Goal: Information Seeking & Learning: Learn about a topic

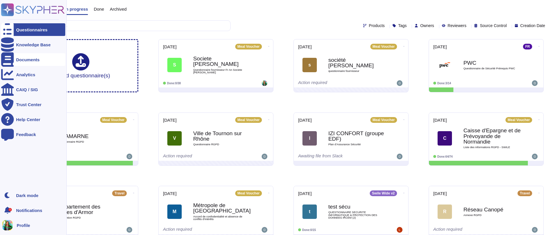
click at [30, 62] on div "Documents" at bounding box center [33, 59] width 64 height 13
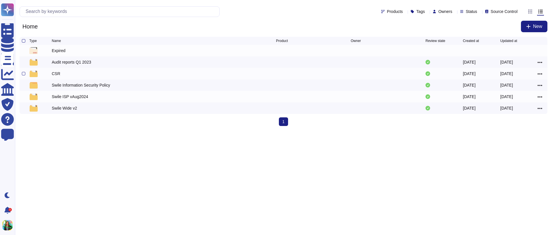
click at [57, 74] on div "CSR" at bounding box center [56, 74] width 9 height 6
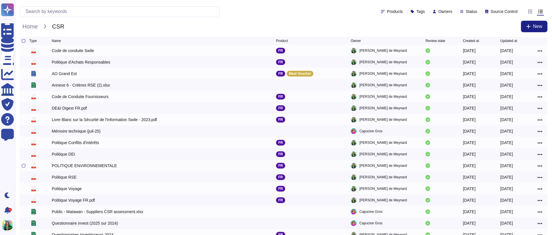
scroll to position [58, 0]
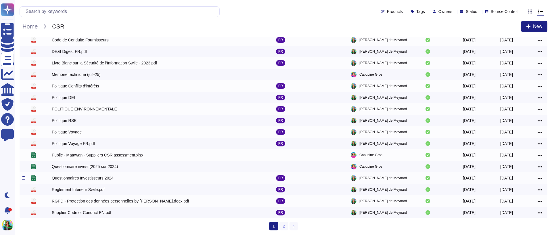
click at [110, 179] on div "Questionnaires Investisseurs 2024" at bounding box center [83, 178] width 62 height 6
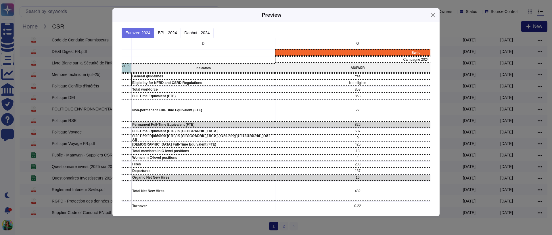
scroll to position [0, 0]
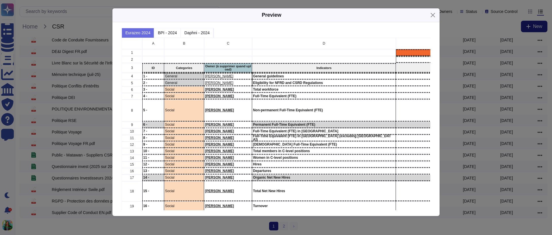
click at [275, 15] on div "Preview" at bounding box center [272, 15] width 20 height 8
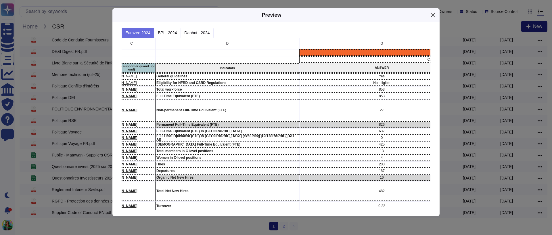
scroll to position [0, 96]
click at [197, 34] on button "Daphni - 2024" at bounding box center [197, 33] width 33 height 10
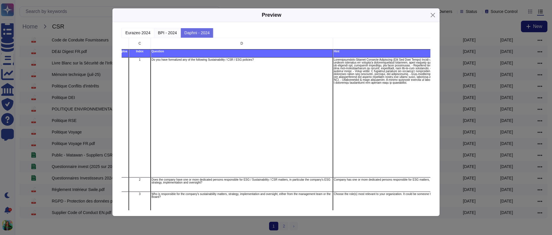
scroll to position [0, 0]
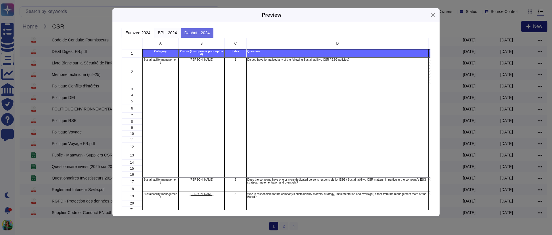
click at [169, 33] on button "BPI - 2024" at bounding box center [167, 33] width 26 height 10
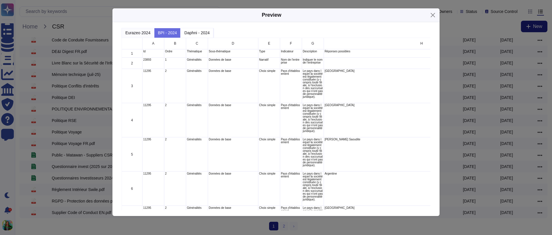
click at [136, 31] on button "Eurazeo 2024" at bounding box center [138, 33] width 33 height 10
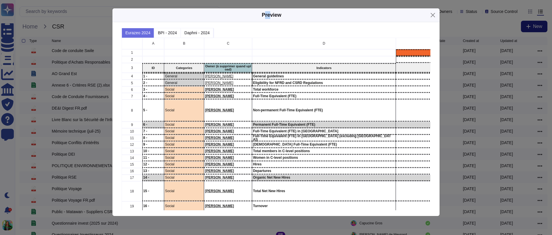
drag, startPoint x: 269, startPoint y: 12, endPoint x: 265, endPoint y: 15, distance: 4.7
click at [265, 15] on div "Preview" at bounding box center [272, 15] width 20 height 8
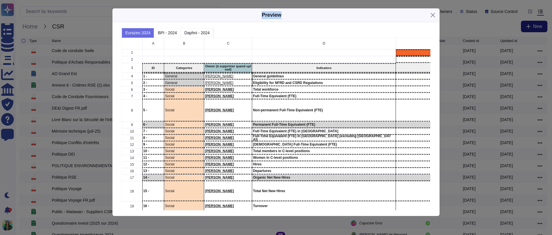
click at [254, 15] on div "Preview" at bounding box center [275, 15] width 327 height 14
click at [264, 16] on div "Preview" at bounding box center [272, 15] width 20 height 8
click at [261, 16] on div "Preview" at bounding box center [275, 15] width 327 height 14
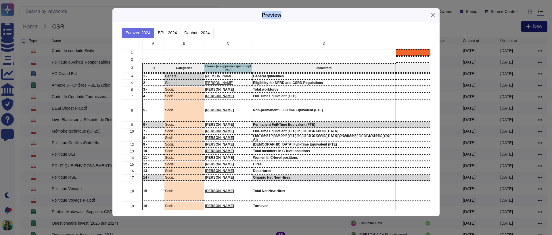
click at [261, 16] on div "Preview" at bounding box center [275, 15] width 327 height 14
click at [431, 11] on button "Close" at bounding box center [433, 15] width 9 height 9
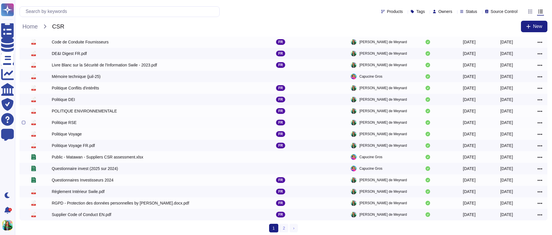
scroll to position [58, 0]
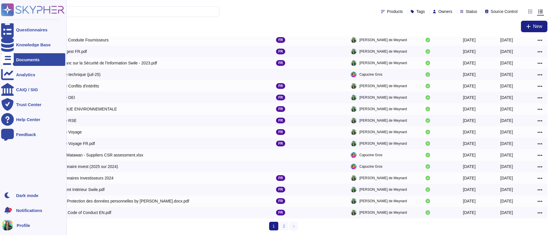
click at [45, 59] on div "Documents" at bounding box center [33, 59] width 64 height 13
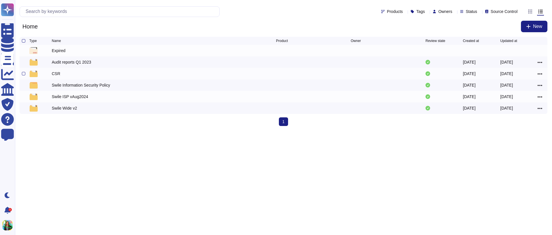
click at [54, 74] on div "CSR" at bounding box center [56, 74] width 9 height 6
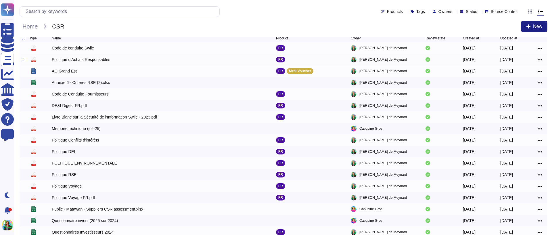
scroll to position [5, 0]
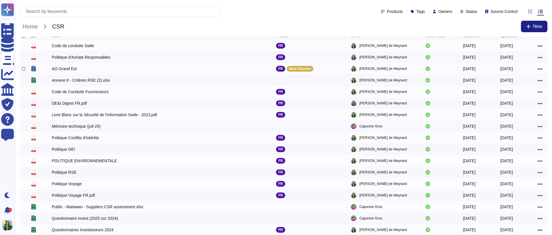
click at [70, 68] on div "AO Grand Est" at bounding box center [64, 69] width 25 height 6
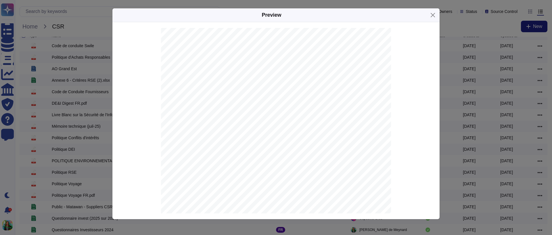
scroll to position [1698, 0]
click at [307, 136] on span "Les bénéficiaires sont-ils informés lors du rechargement de leur carte" at bounding box center [265, 135] width 142 height 5
click at [301, 183] on div " Précisez la durée de validité des cartes physiques :  Le candidat détaillera…" at bounding box center [276, 119] width 230 height 325
click at [301, 182] on span "la solution dédiée à la gestion des titres restaurants" at bounding box center [282, 182] width 105 height 4
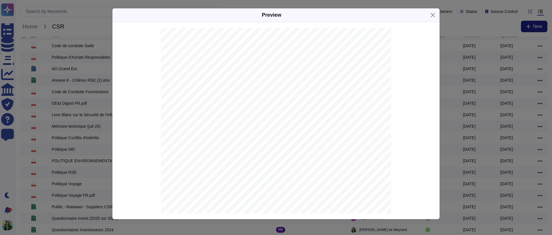
scroll to position [5232, 0]
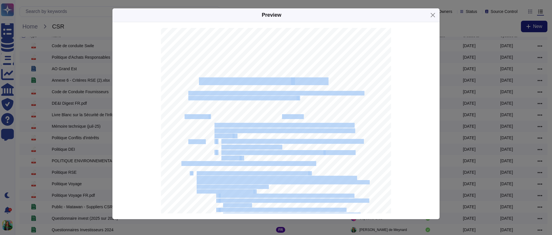
drag, startPoint x: 200, startPoint y: 79, endPoint x: 338, endPoint y: 78, distance: 137.8
click at [338, 78] on div "IV.4 Description de l’architecture technique de la solution et de son écosystèm…" at bounding box center [276, 163] width 230 height 325
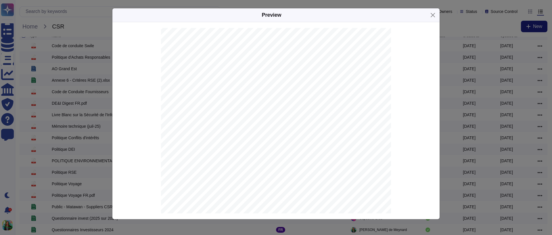
click at [287, 149] on div "IV.4 Description de l’architecture technique de la solution et de son écosystèm…" at bounding box center [276, 163] width 230 height 325
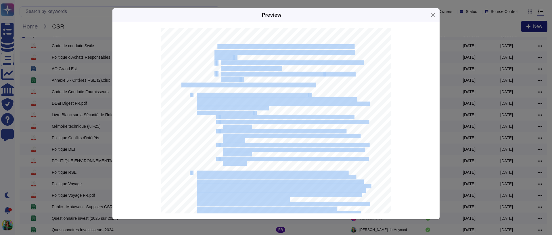
drag, startPoint x: 217, startPoint y: 46, endPoint x: 251, endPoint y: 59, distance: 36.7
click at [251, 59] on div "IV.4 Description de l’architecture technique de la solution et de son écosystèm…" at bounding box center [276, 85] width 230 height 325
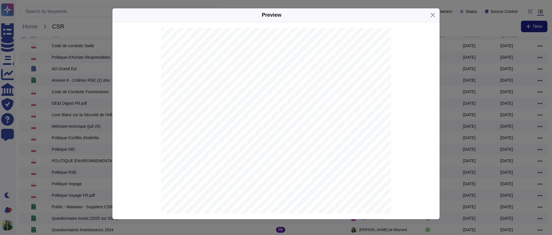
drag, startPoint x: 239, startPoint y: 56, endPoint x: 213, endPoint y: 45, distance: 27.8
click at [213, 45] on div "IV.4 Description de l’architecture technique de la solution et de son écosystèm…" at bounding box center [276, 85] width 230 height 325
click at [220, 47] on span "Les services numériques fournis font-ils l’objet de revues régulières pour" at bounding box center [284, 47] width 139 height 5
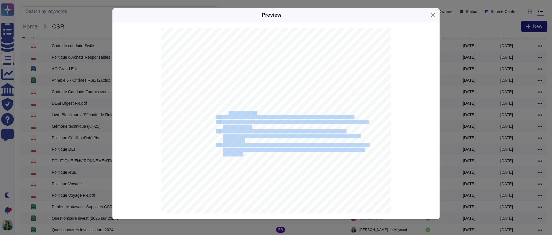
drag, startPoint x: 228, startPoint y: 111, endPoint x: 242, endPoint y: 152, distance: 43.7
click at [242, 152] on div "IV.4 Description de l’architecture technique de la solution et de son écosystèm…" at bounding box center [276, 85] width 230 height 325
click at [242, 152] on span "end For Front)" at bounding box center [237, 154] width 28 height 4
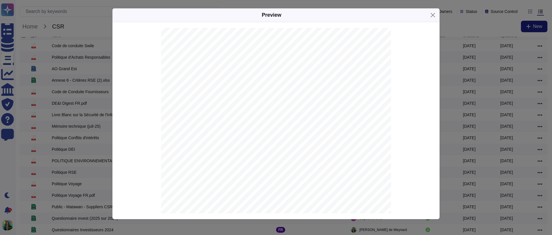
scroll to position [5928, 0]
click at [349, 63] on span "hébergement" at bounding box center [355, 63] width 29 height 4
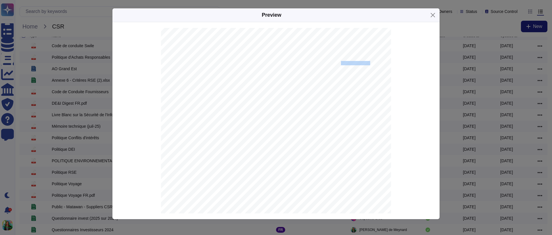
click at [349, 63] on span "hébergement" at bounding box center [355, 63] width 29 height 4
click at [325, 172] on span "100% d’énergie renouvelable" at bounding box center [306, 171] width 64 height 4
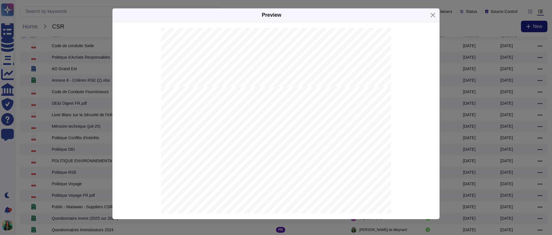
scroll to position [6123, 0]
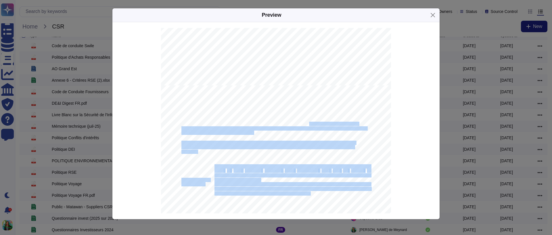
drag, startPoint x: 311, startPoint y: 195, endPoint x: 310, endPoint y: 125, distance: 69.6
click at [310, 125] on span "Ces initiatives illustrent l'engagement d'AWS à fournir des services d'hébergem…" at bounding box center [269, 124] width 177 height 4
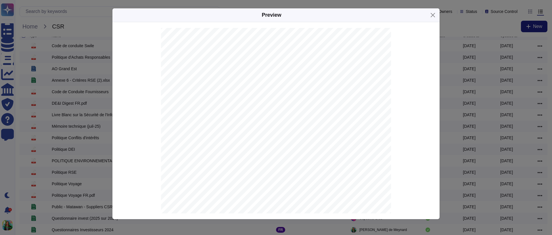
scroll to position [6541, 0]
click at [477, 202] on div "Preview CADRE DE RÉPONSE INTITULÉ Affaire n° 2025A0001 Gestion de titres restau…" at bounding box center [276, 117] width 552 height 235
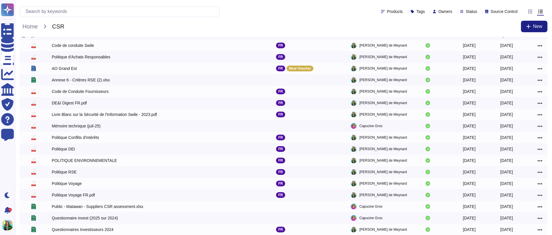
scroll to position [0, 0]
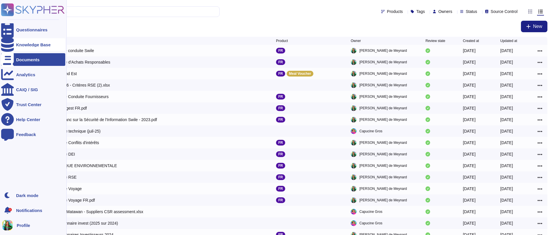
click at [36, 44] on div "Knowledge Base" at bounding box center [33, 45] width 35 height 4
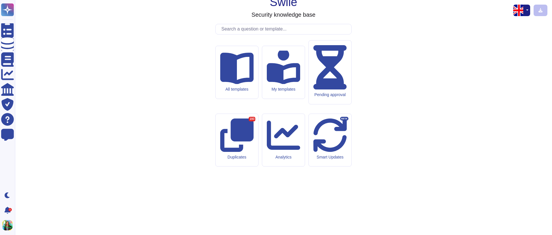
click at [387, 119] on div "Swile Security knowledge base All templates My templates Pending approval Dupli…" at bounding box center [284, 118] width 528 height 226
click at [328, 34] on input "text" at bounding box center [285, 29] width 133 height 10
click at [291, 9] on h1 "Swile" at bounding box center [284, 2] width 28 height 14
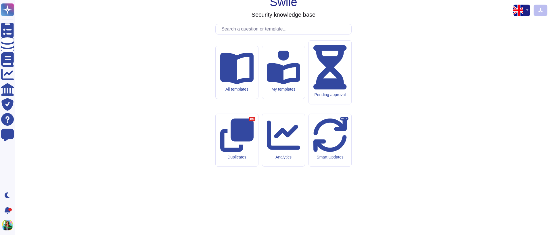
click at [305, 56] on div "Swile Security knowledge base All templates My templates Pending approval Dupli…" at bounding box center [284, 118] width 528 height 226
click at [240, 84] on icon at bounding box center [237, 67] width 34 height 34
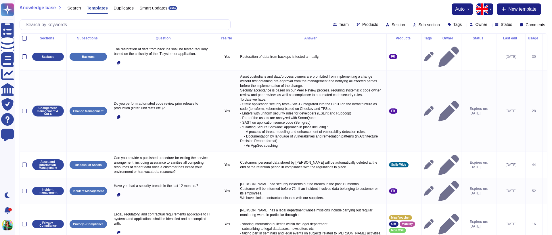
click at [339, 24] on span "Team" at bounding box center [344, 24] width 10 height 4
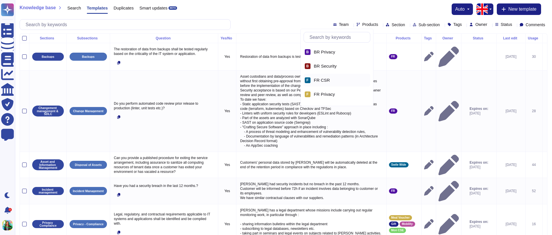
click at [323, 83] on div "F FR CSR" at bounding box center [337, 80] width 67 height 13
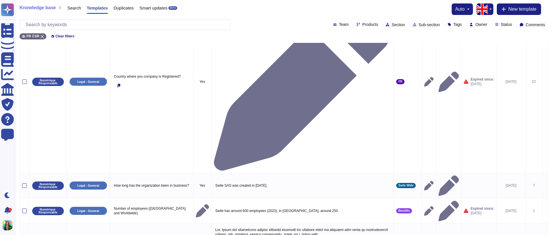
scroll to position [156, 0]
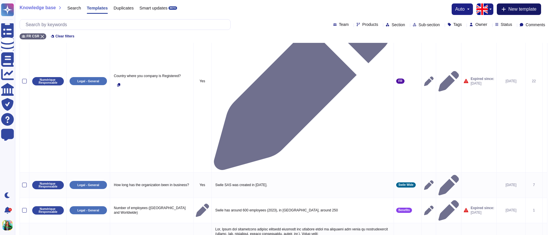
click at [526, 9] on span "New template" at bounding box center [523, 9] width 28 height 5
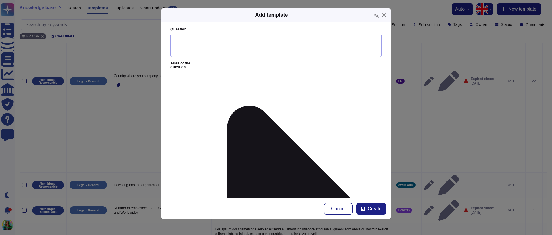
click at [198, 46] on textarea "Question" at bounding box center [276, 46] width 211 height 24
click at [330, 209] on button "Cancel" at bounding box center [338, 209] width 29 height 12
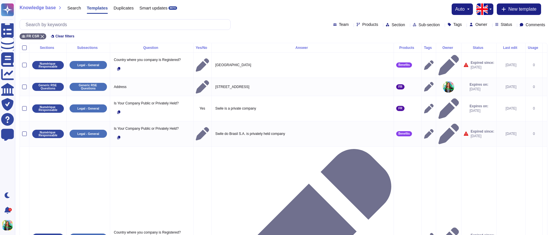
scroll to position [0, 0]
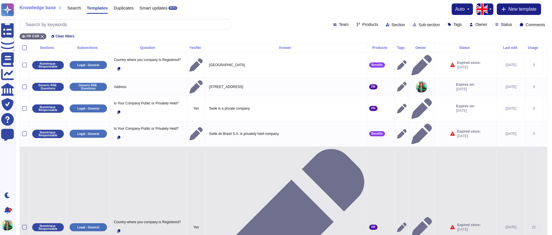
click at [464, 227] on span "2025-03-12" at bounding box center [469, 229] width 24 height 5
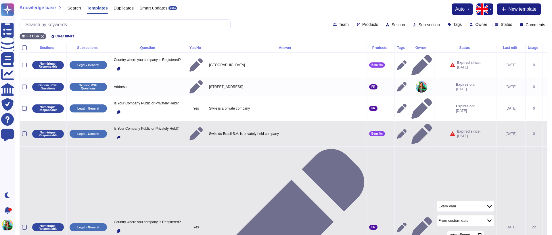
click at [463, 134] on span "Expired since:" at bounding box center [469, 131] width 24 height 5
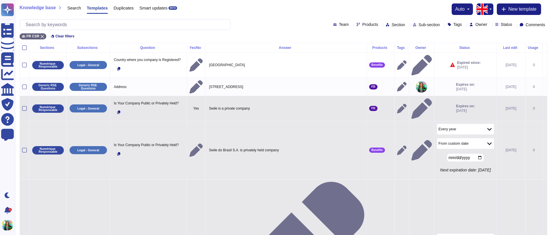
click at [465, 97] on td "Expires on: 2026-03-12" at bounding box center [465, 108] width 62 height 25
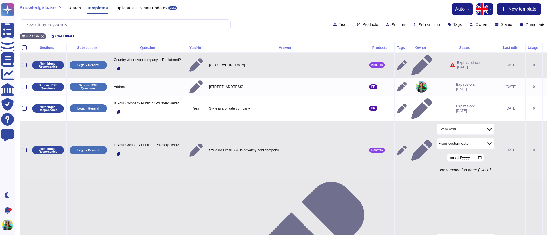
click at [465, 69] on span "2024-05-09" at bounding box center [469, 67] width 24 height 5
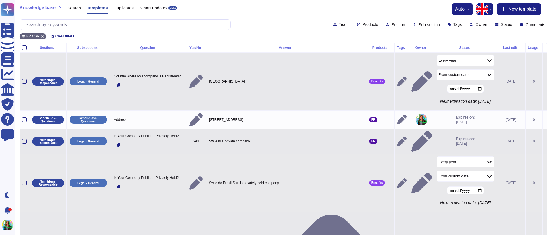
click at [474, 131] on td "Expires on: 2026-03-12" at bounding box center [465, 141] width 62 height 25
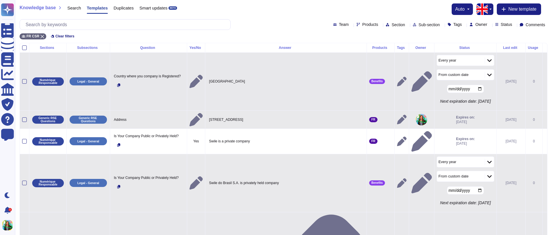
click at [460, 128] on td "Expires on: 2026-07-11" at bounding box center [465, 119] width 62 height 18
click at [460, 120] on span "Expires on:" at bounding box center [465, 117] width 19 height 5
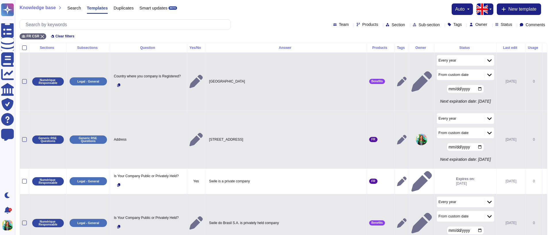
click at [463, 162] on p "Next expiration date: 2026-07-11" at bounding box center [466, 159] width 58 height 5
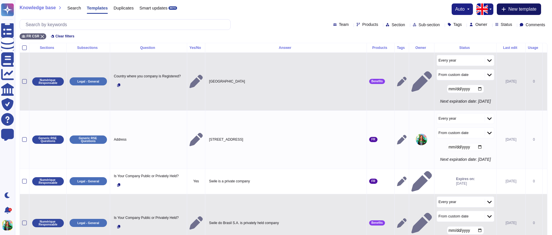
click at [514, 5] on button "New template" at bounding box center [519, 9] width 44 height 12
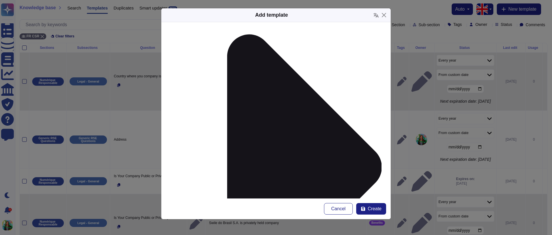
scroll to position [76, 0]
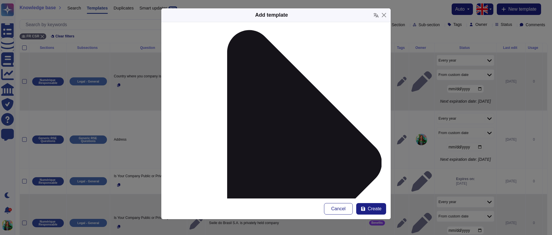
drag, startPoint x: 182, startPoint y: 189, endPoint x: 232, endPoint y: 190, distance: 49.8
click at [232, 190] on form "Question Alias of the question Answer Yes/No Yes No N/A More Yes/No options Pro…" at bounding box center [276, 110] width 230 height 176
click at [337, 207] on span "Cancel" at bounding box center [338, 209] width 14 height 5
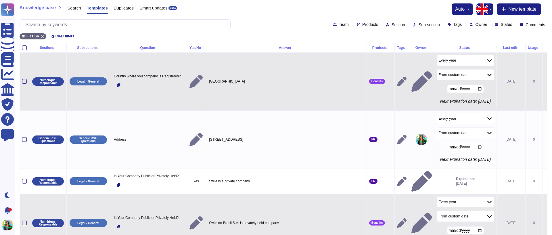
scroll to position [0, 0]
click at [43, 24] on input "text" at bounding box center [127, 25] width 208 height 10
click at [77, 7] on span "Search" at bounding box center [74, 8] width 14 height 4
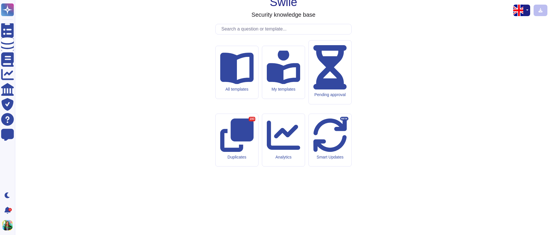
click at [524, 43] on div "Swile Security knowledge base All templates My templates Pending approval Dupli…" at bounding box center [284, 118] width 528 height 226
drag, startPoint x: 267, startPoint y: 56, endPoint x: 316, endPoint y: 67, distance: 49.6
click at [316, 67] on div "Swile Security knowledge base All templates My templates Pending approval Dupli…" at bounding box center [284, 118] width 528 height 226
drag, startPoint x: 291, startPoint y: 54, endPoint x: 208, endPoint y: 55, distance: 83.1
click at [208, 55] on div "Swile Security knowledge base All templates My templates Pending approval Dupli…" at bounding box center [284, 118] width 528 height 226
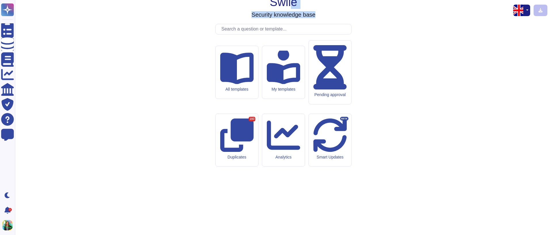
click at [208, 55] on div "Swile Security knowledge base All templates My templates Pending approval Dupli…" at bounding box center [284, 118] width 528 height 226
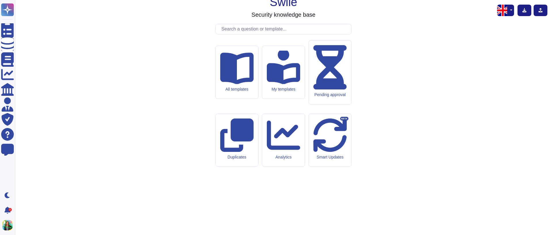
click at [511, 11] on button "button" at bounding box center [510, 11] width 7 height 12
click at [479, 29] on link "French" at bounding box center [491, 29] width 45 height 7
click at [478, 22] on div "Swile Security knowledge base All templates My templates Pending approval Dupli…" at bounding box center [284, 118] width 528 height 226
click at [540, 12] on icon at bounding box center [540, 10] width 5 height 5
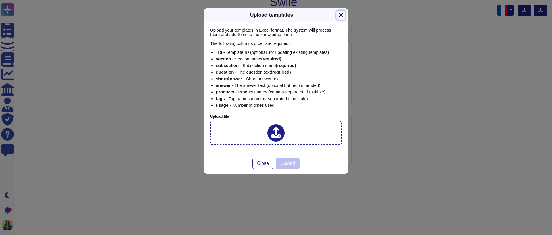
click at [337, 17] on button "Close" at bounding box center [341, 15] width 9 height 9
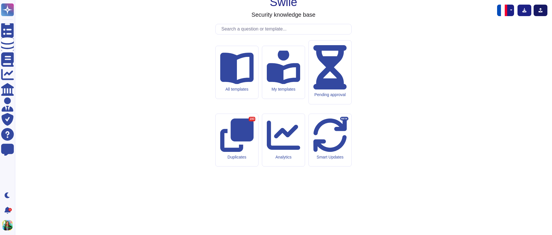
click at [541, 13] on button at bounding box center [541, 11] width 14 height 12
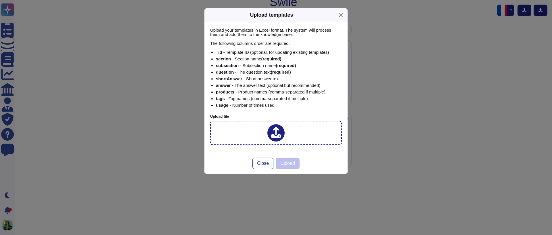
click at [417, 66] on div "Upload templates Upload your templates in Excel format. The system will process…" at bounding box center [276, 117] width 552 height 235
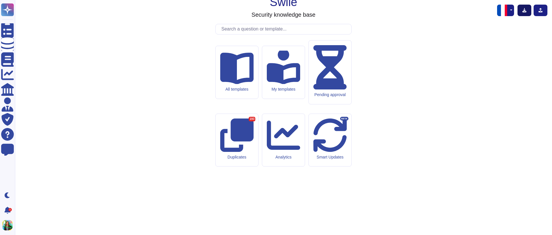
click at [527, 11] on button at bounding box center [525, 11] width 14 height 12
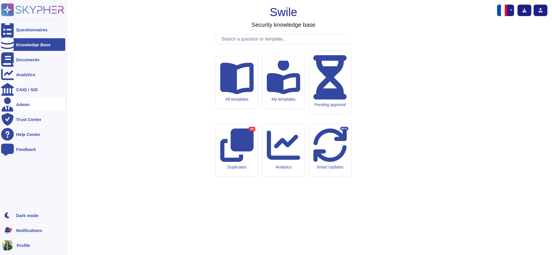
click at [19, 102] on div "Admin" at bounding box center [33, 104] width 64 height 13
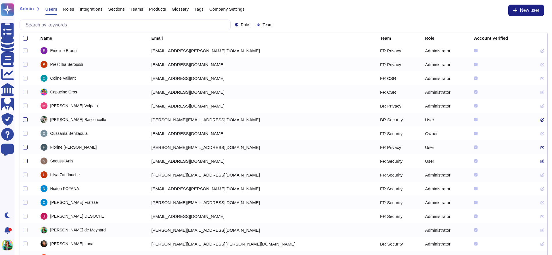
click at [162, 11] on span "Products" at bounding box center [157, 9] width 17 height 4
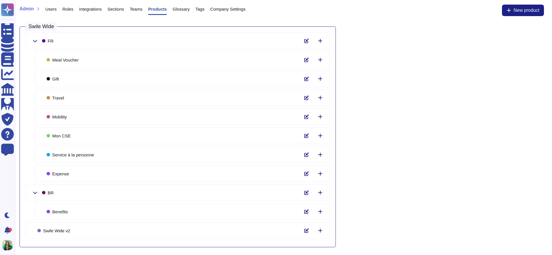
click at [203, 57] on div "Meal Voucher" at bounding box center [182, 59] width 295 height 17
drag, startPoint x: 52, startPoint y: 59, endPoint x: 112, endPoint y: 59, distance: 60.7
click at [113, 59] on div "Meal Voucher" at bounding box center [182, 59] width 295 height 17
click at [112, 59] on div "Meal Voucher" at bounding box center [182, 59] width 295 height 17
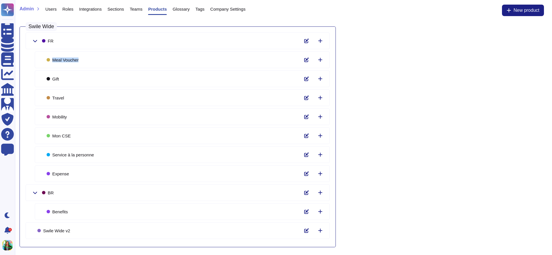
click at [112, 59] on div "Meal Voucher" at bounding box center [182, 59] width 295 height 17
copy div "Meal Voucher"
click at [384, 60] on div "Swile Wide FR Meal Voucher Gift Travel Mobility Mon CSE Service à la personne E…" at bounding box center [283, 137] width 537 height 230
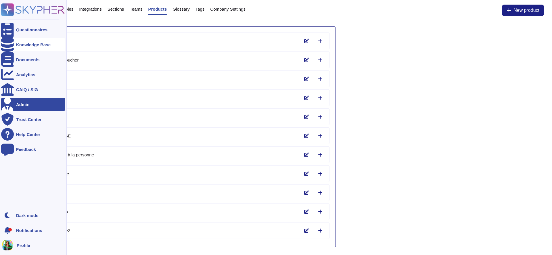
click at [24, 46] on div "Knowledge Base" at bounding box center [33, 45] width 35 height 4
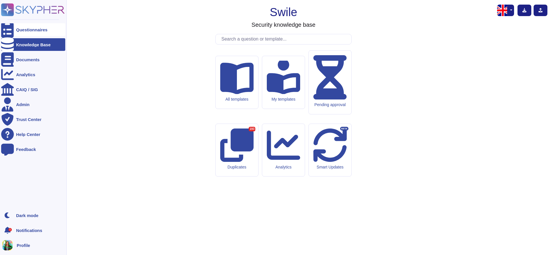
click at [31, 29] on div "Questionnaires" at bounding box center [31, 30] width 31 height 4
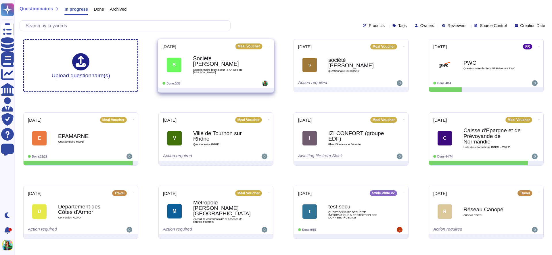
click at [269, 45] on icon at bounding box center [269, 45] width 1 height 1
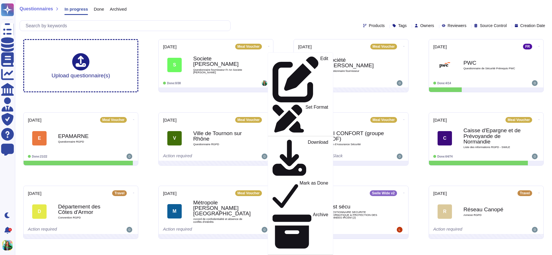
click at [280, 28] on div "Products Tags Owners Reviewers Source Control Creation Date" at bounding box center [284, 25] width 528 height 11
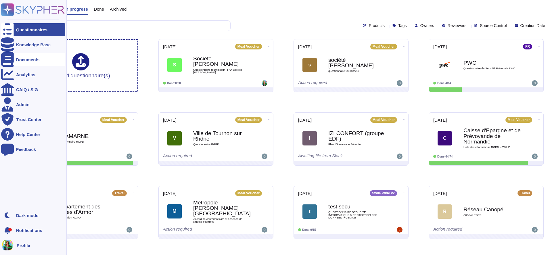
click at [34, 56] on div "Documents" at bounding box center [33, 59] width 64 height 13
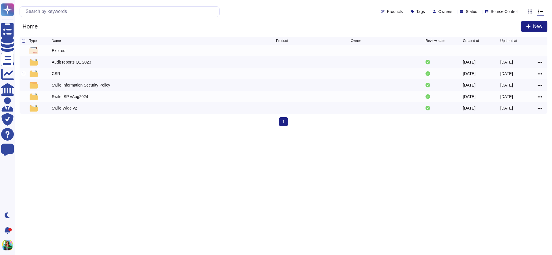
click at [68, 72] on div "CSR" at bounding box center [164, 73] width 224 height 7
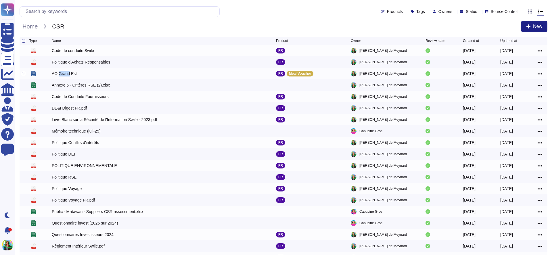
click at [68, 72] on div "AO Grand Est" at bounding box center [64, 74] width 25 height 6
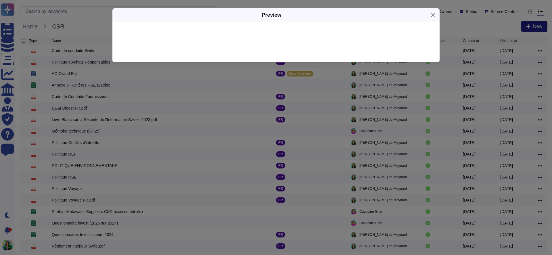
click at [71, 73] on div "Preview" at bounding box center [276, 127] width 552 height 255
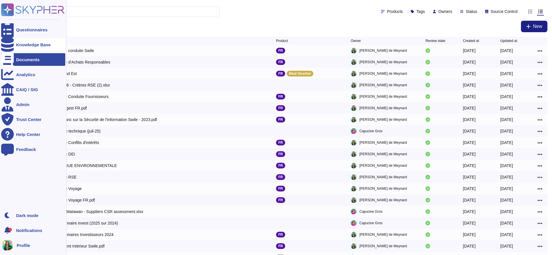
click at [30, 47] on div "Knowledge Base" at bounding box center [33, 44] width 64 height 13
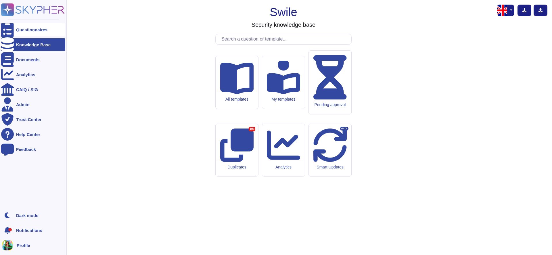
click at [32, 28] on div "Questionnaires" at bounding box center [31, 30] width 31 height 4
